Goal: Task Accomplishment & Management: Complete application form

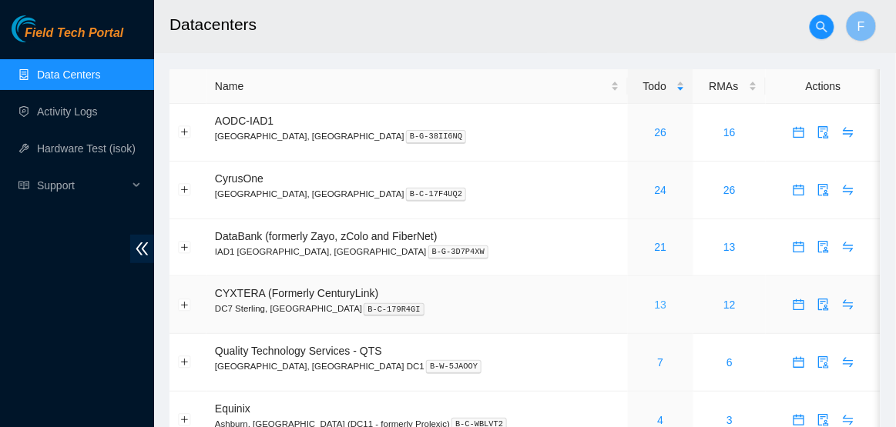
click at [655, 307] on link "13" at bounding box center [661, 305] width 12 height 12
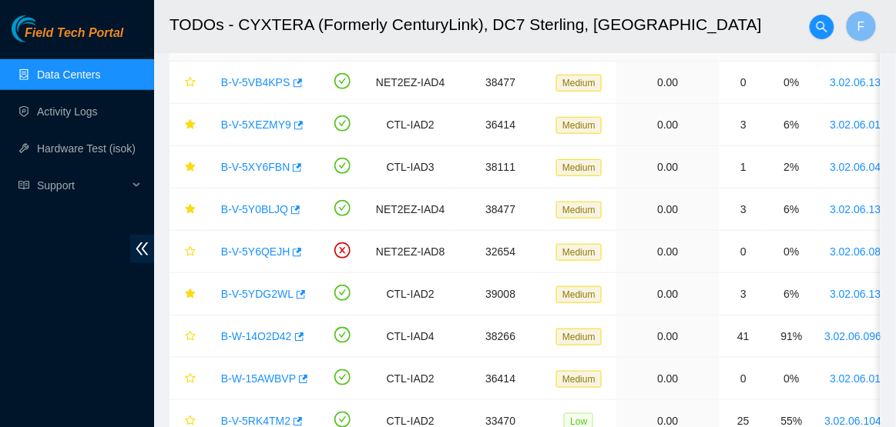
scroll to position [211, 0]
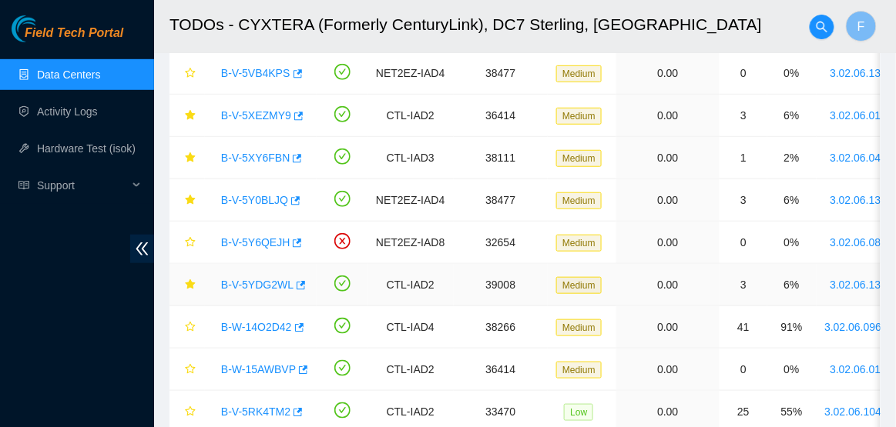
click at [263, 285] on link "B-V-5YDG2WL" at bounding box center [257, 285] width 72 height 12
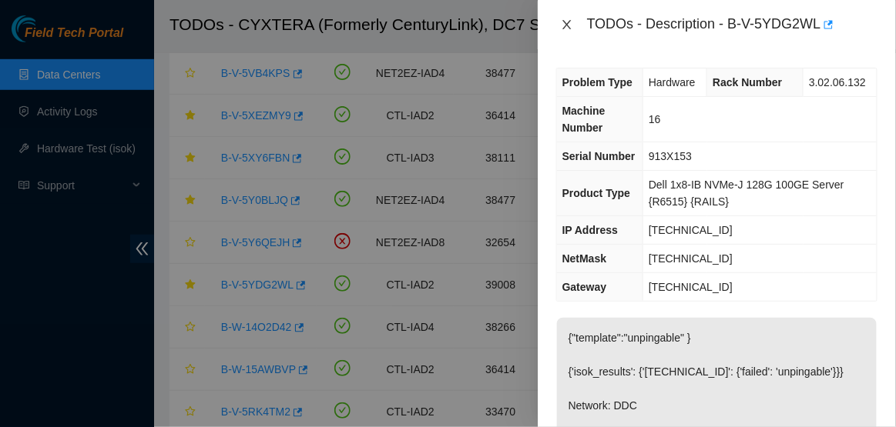
click at [571, 26] on icon "close" at bounding box center [567, 24] width 12 height 12
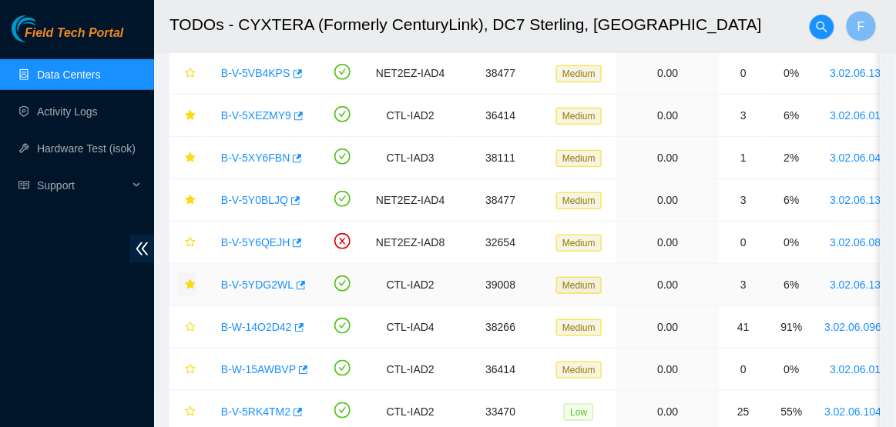
click at [193, 280] on icon "star" at bounding box center [190, 285] width 11 height 11
click at [250, 285] on link "B-V-5YDG2WL" at bounding box center [257, 285] width 72 height 12
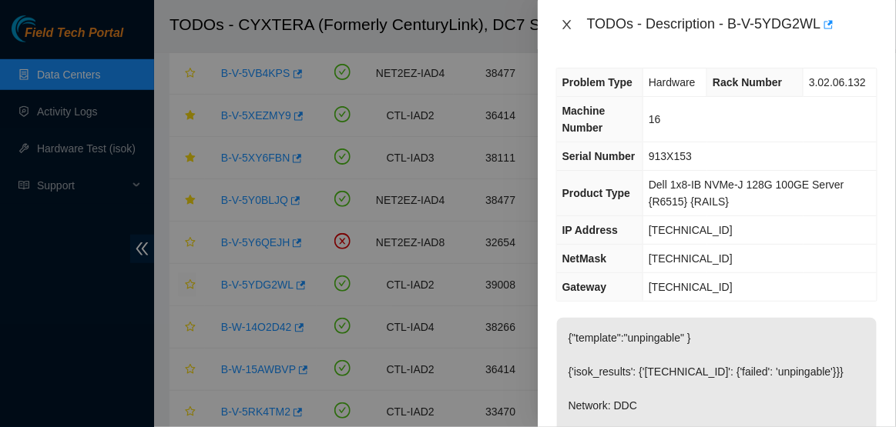
click at [561, 22] on icon "close" at bounding box center [567, 24] width 12 height 12
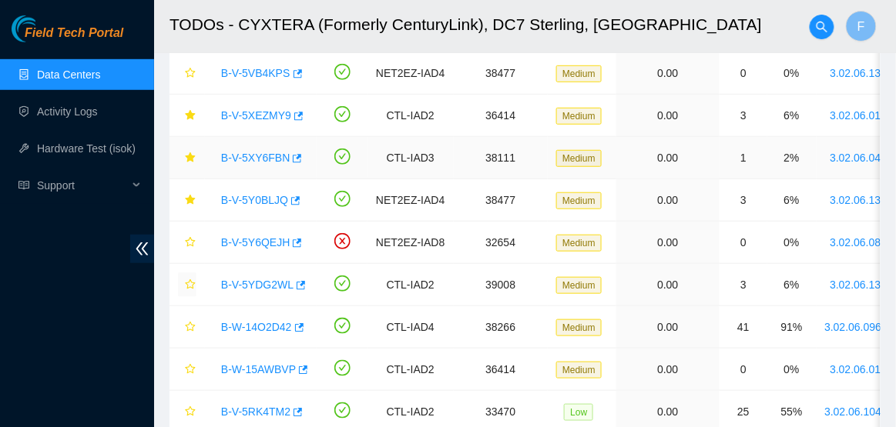
click at [266, 146] on div "B-V-5XY6FBN" at bounding box center [260, 158] width 95 height 25
click at [261, 155] on link "B-V-5XY6FBN" at bounding box center [255, 158] width 69 height 12
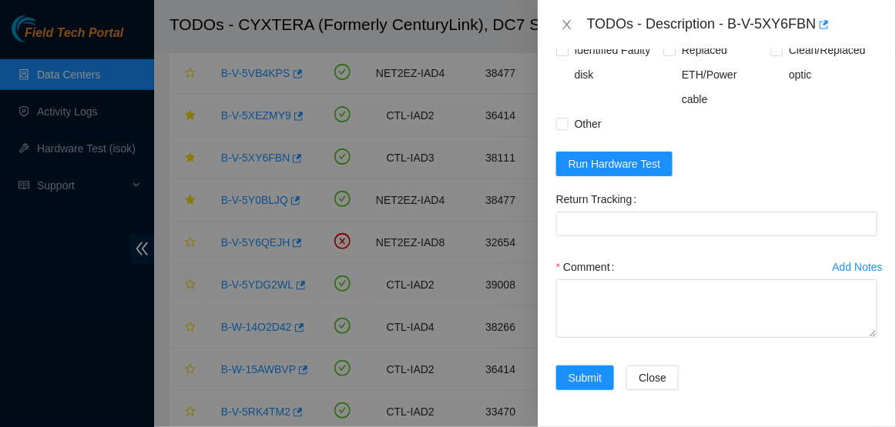
scroll to position [1467, 0]
click at [619, 173] on span "Run Hardware Test" at bounding box center [614, 164] width 92 height 17
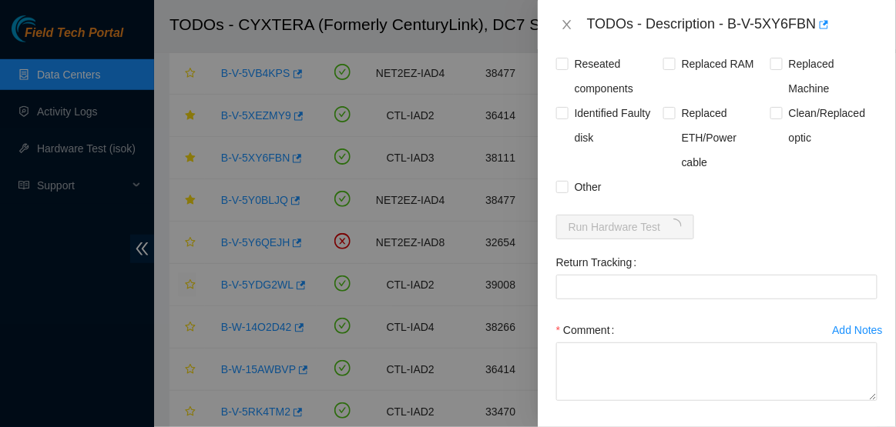
scroll to position [1349, 0]
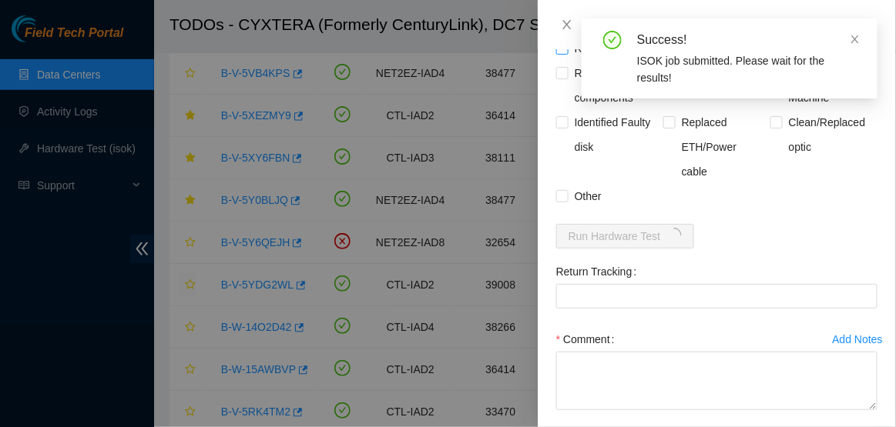
click at [597, 61] on span "Rebooted" at bounding box center [597, 48] width 59 height 25
click at [567, 53] on input "Rebooted" at bounding box center [561, 47] width 11 height 11
checkbox input "true"
click at [685, 61] on span "Rescued" at bounding box center [703, 48] width 55 height 25
click at [674, 53] on input "Rescued" at bounding box center [668, 47] width 11 height 11
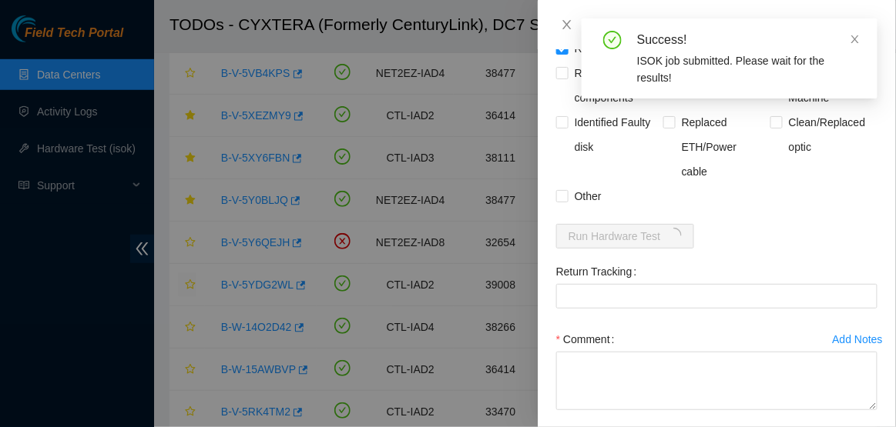
checkbox input "true"
click at [803, 61] on span "Replaced disk" at bounding box center [823, 48] width 80 height 25
click at [781, 53] on input "Replaced disk" at bounding box center [775, 47] width 11 height 11
checkbox input "true"
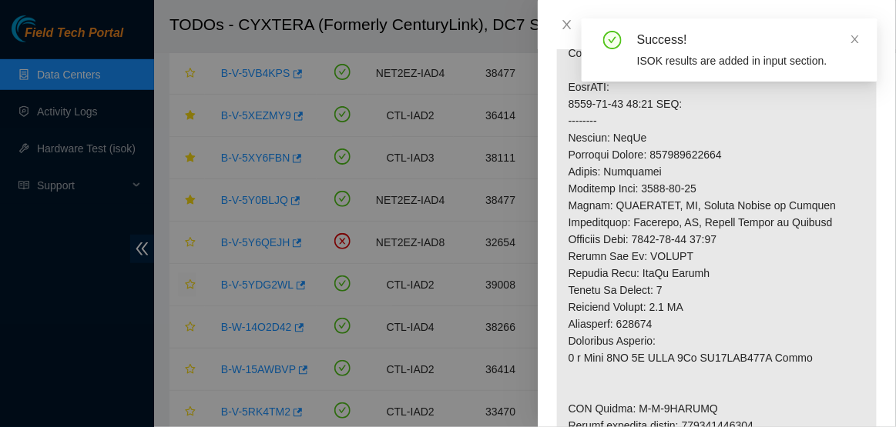
scroll to position [1553, 0]
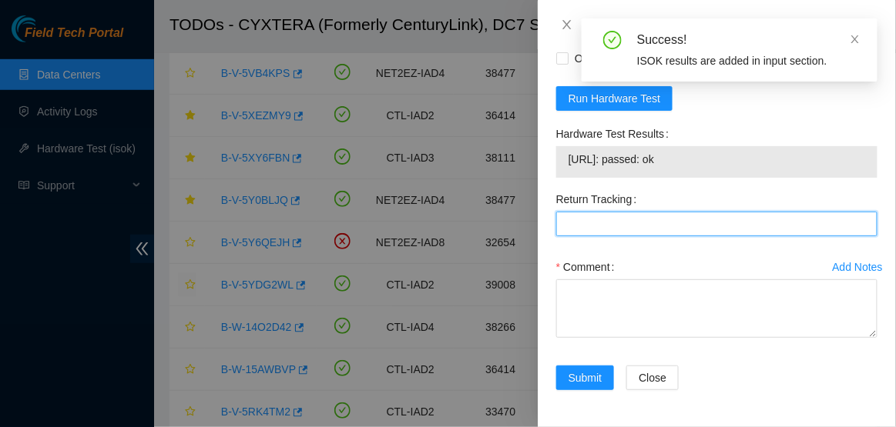
click at [688, 230] on Tracking "Return Tracking" at bounding box center [716, 224] width 321 height 25
paste Tracking "463470064600"
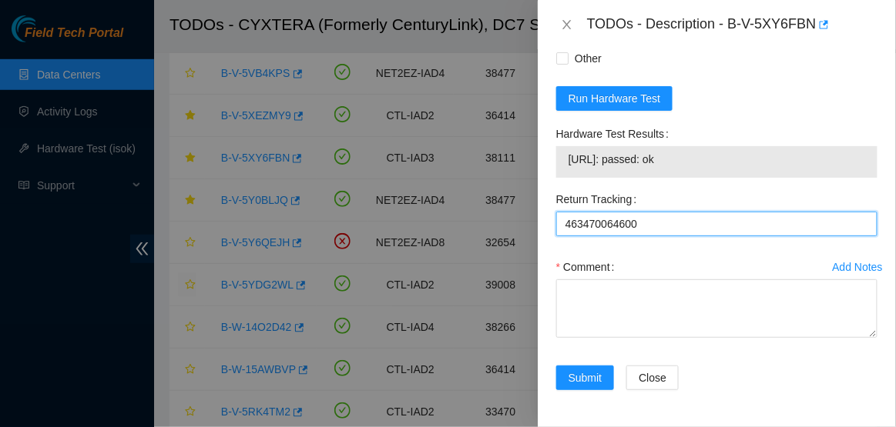
type Tracking "463470064600"
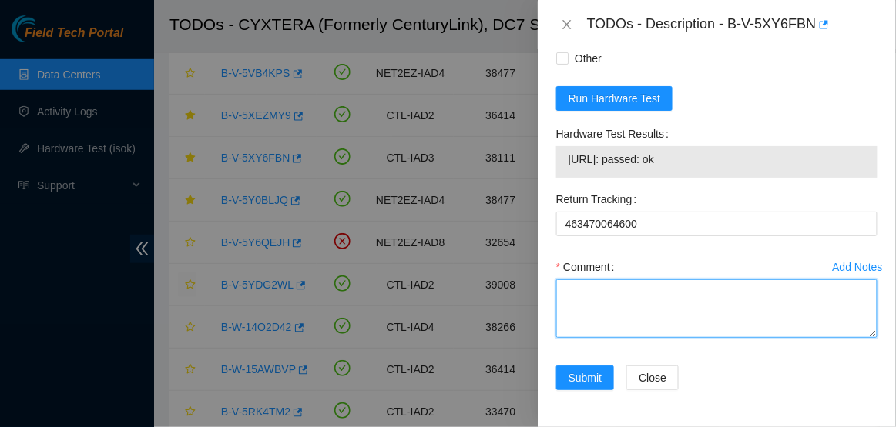
click at [663, 293] on textarea "Comment" at bounding box center [716, 309] width 321 height 59
paste textarea "-Verified rack and machine SN -Powered down machine -Replaced ___ With ___ -Pow…"
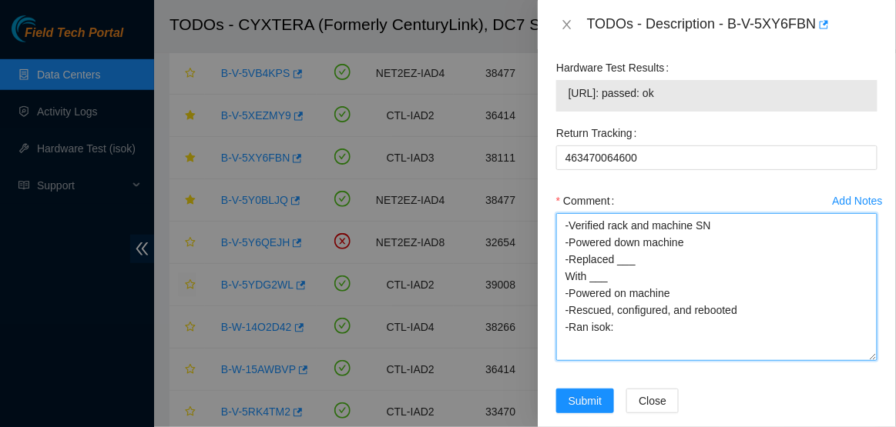
scroll to position [11, 0]
drag, startPoint x: 874, startPoint y: 335, endPoint x: 870, endPoint y: 424, distance: 89.5
click at [870, 361] on textarea "-Verified rack and machine SN -Powered down machine -Replaced ___ With ___ -Pow…" at bounding box center [716, 287] width 321 height 148
click at [661, 320] on textarea "-Verified rack and machine SN -Powered down machine -Replaced ___ With ___ -Pow…" at bounding box center [716, 287] width 321 height 149
click at [619, 333] on textarea "-Verified rack and machine SN -Powered down machine -Replaced With ___ -Powered…" at bounding box center [716, 287] width 321 height 149
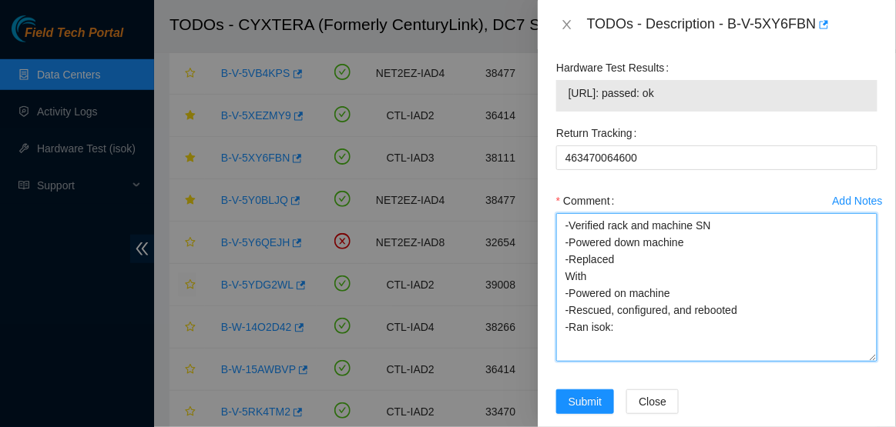
paste textarea "20FOK59XF"
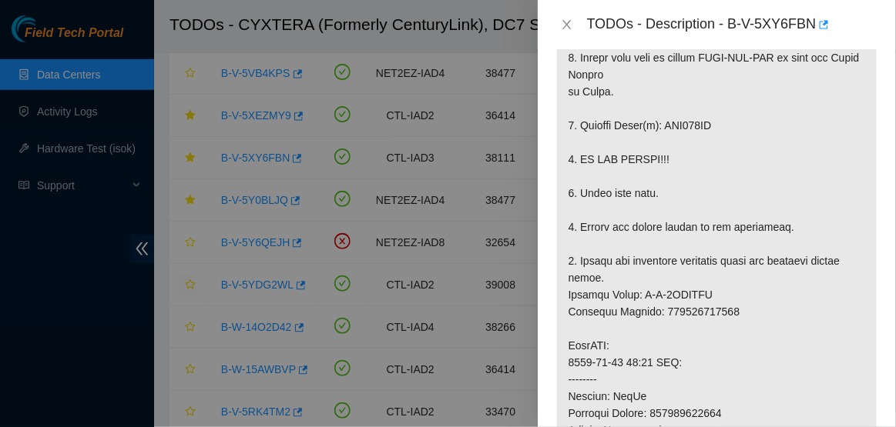
scroll to position [448, 0]
click at [713, 131] on p at bounding box center [717, 313] width 320 height 955
copy p "WJG129XF"
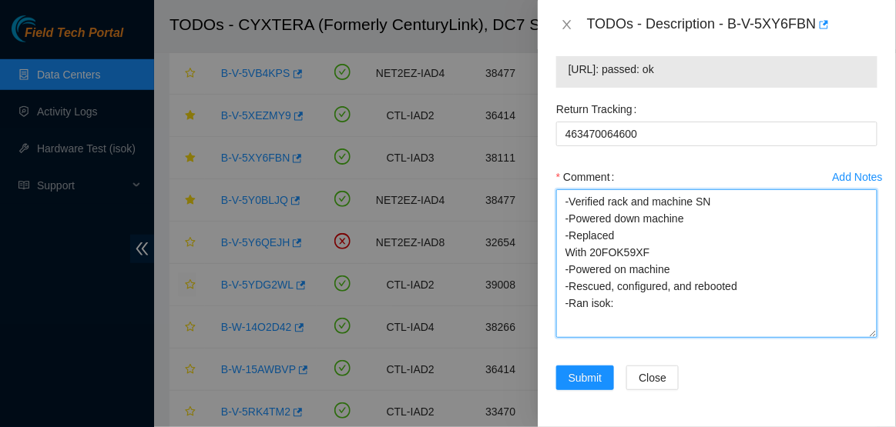
click at [653, 230] on textarea "-Verified rack and machine SN -Powered down machine -Replaced With 20FOK59XF -P…" at bounding box center [716, 263] width 321 height 149
paste textarea "WJG129XF"
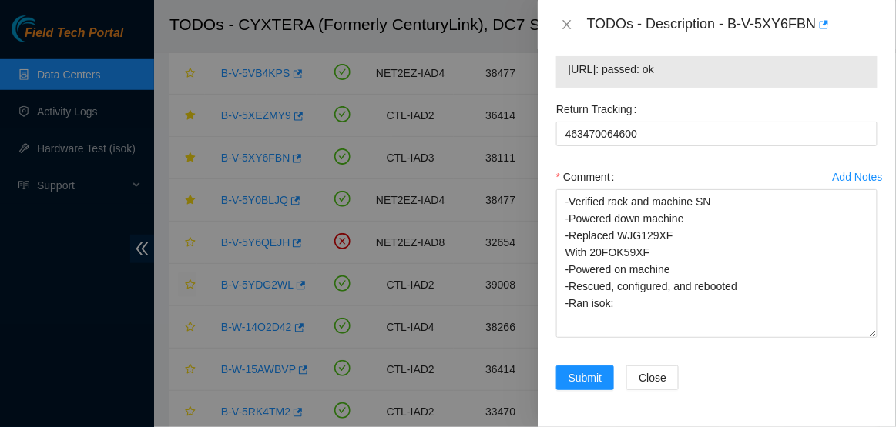
click at [582, 71] on span "[URL]: passed: ok" at bounding box center [716, 69] width 297 height 17
copy span "[URL]: passed: ok"
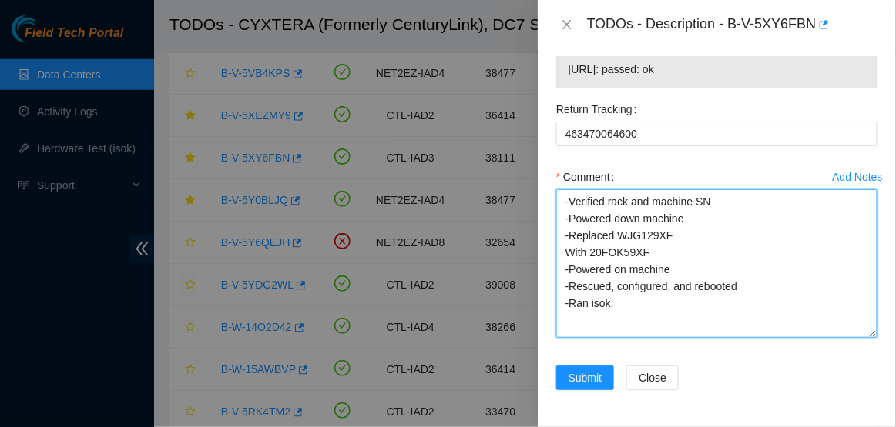
click at [685, 287] on textarea "-Verified rack and machine SN -Powered down machine -Replaced WJG129XF With 20F…" at bounding box center [716, 263] width 321 height 149
paste textarea "[URL]: passed: ok"
type textarea "-Verified rack and machine SN -Powered down machine -Replaced WJG129XF With 20F…"
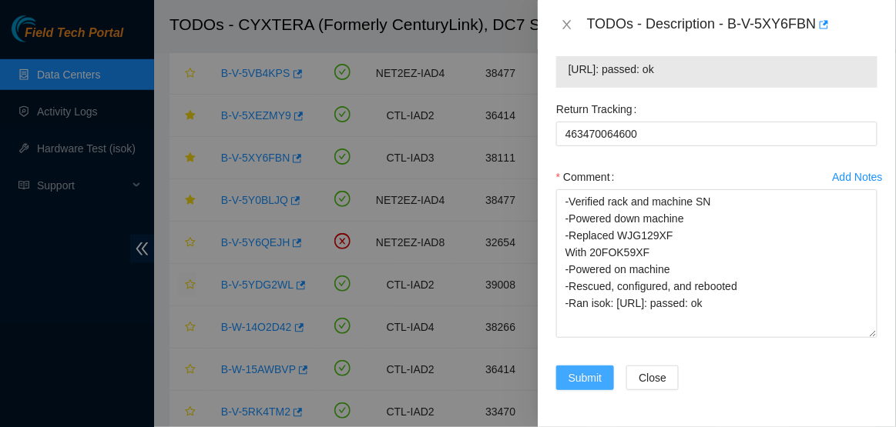
click at [595, 381] on span "Submit" at bounding box center [585, 378] width 34 height 17
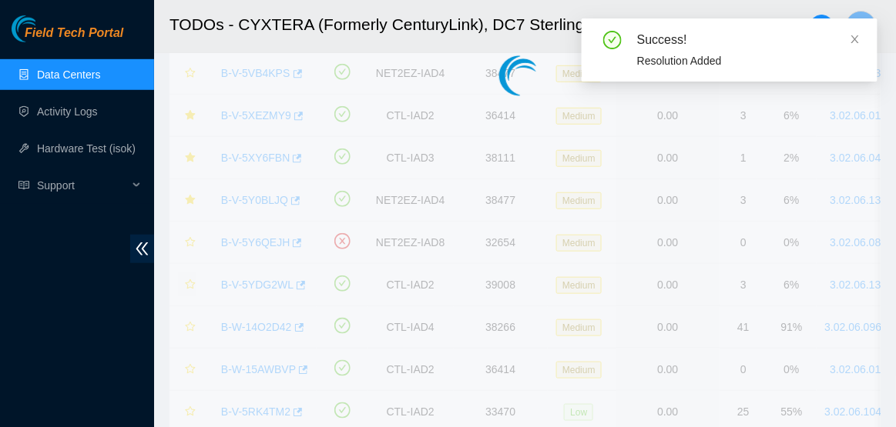
scroll to position [565, 0]
